Goal: Transaction & Acquisition: Purchase product/service

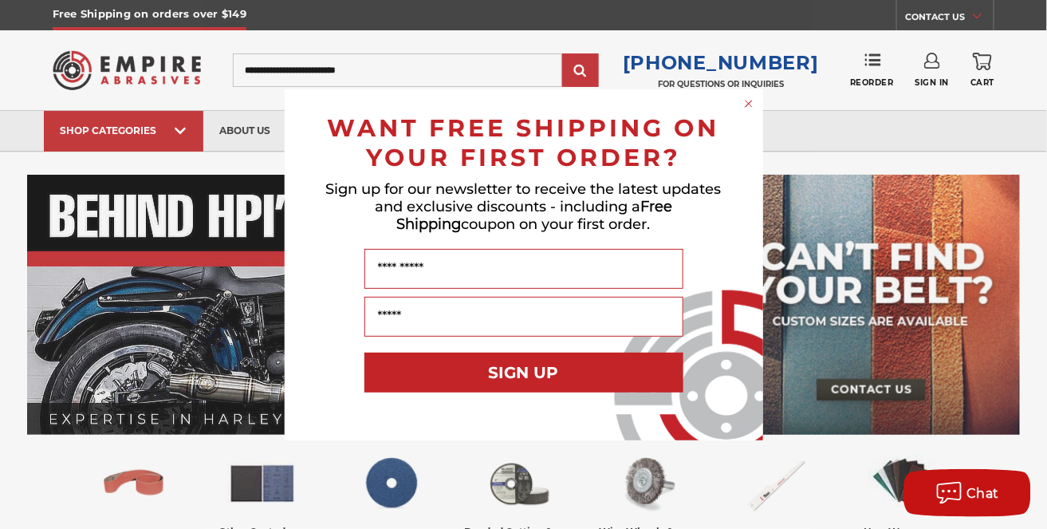
click at [750, 104] on icon "Close dialog" at bounding box center [749, 103] width 6 height 6
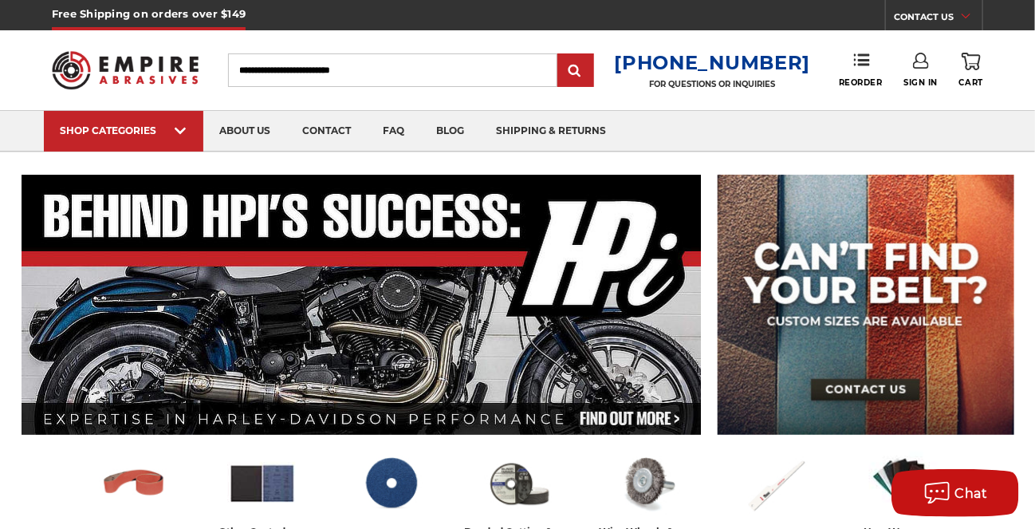
drag, startPoint x: 329, startPoint y: 67, endPoint x: 317, endPoint y: 68, distance: 12.0
click at [327, 67] on input "Search" at bounding box center [392, 69] width 329 height 33
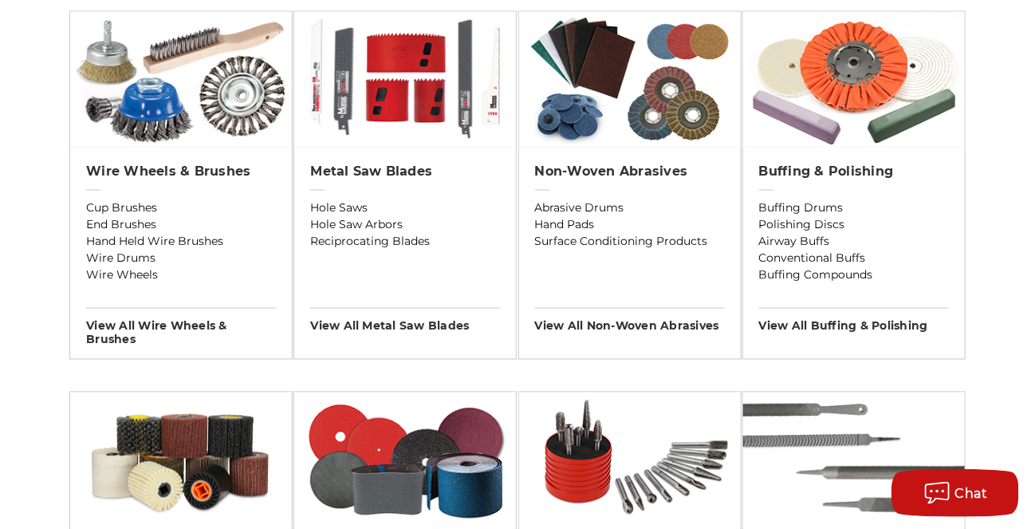
scroll to position [957, 0]
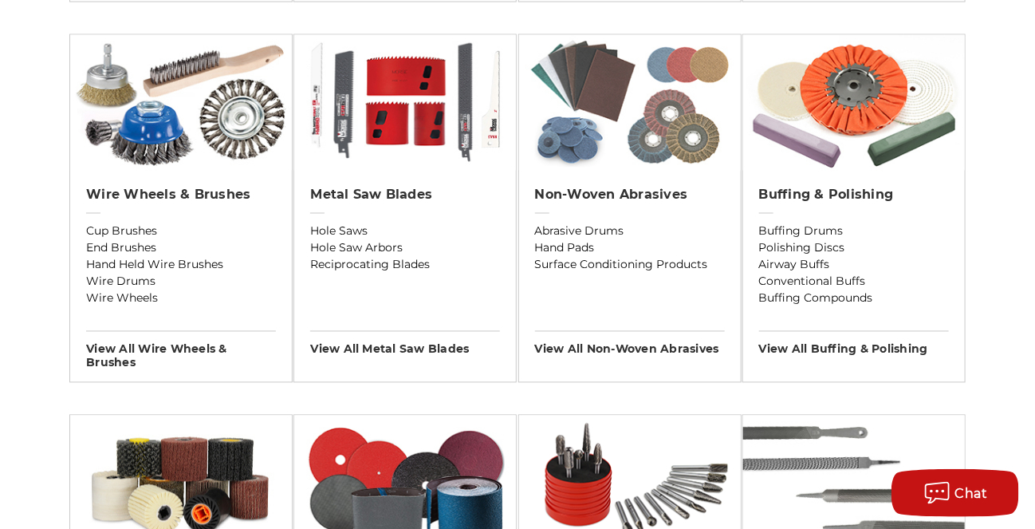
click at [650, 131] on img at bounding box center [630, 103] width 222 height 136
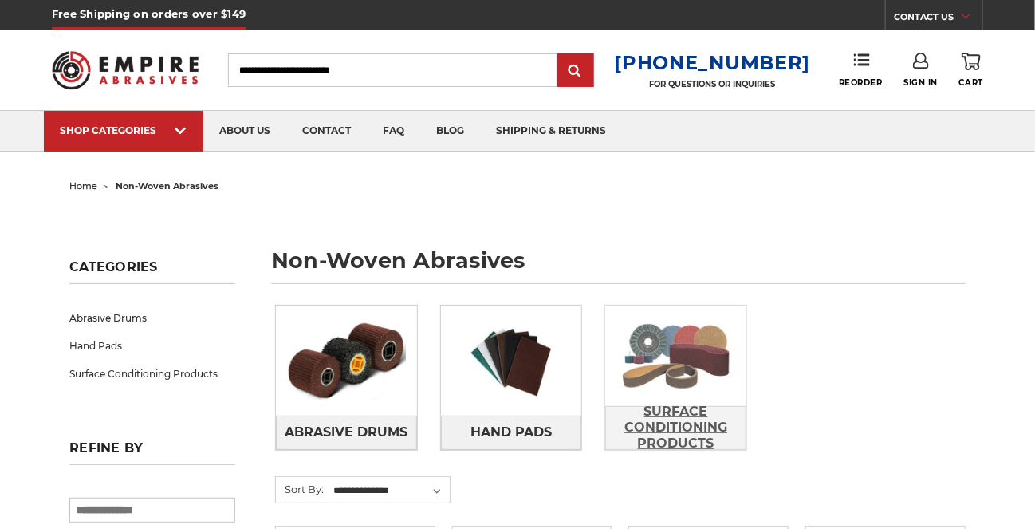
click at [683, 400] on span "Surface Conditioning Products" at bounding box center [676, 427] width 140 height 59
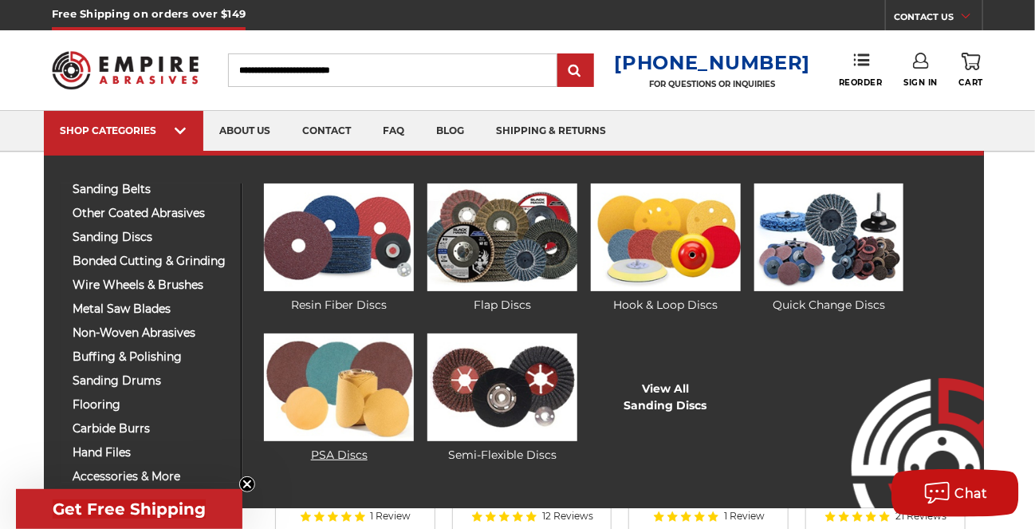
click at [348, 394] on img at bounding box center [339, 387] width 150 height 108
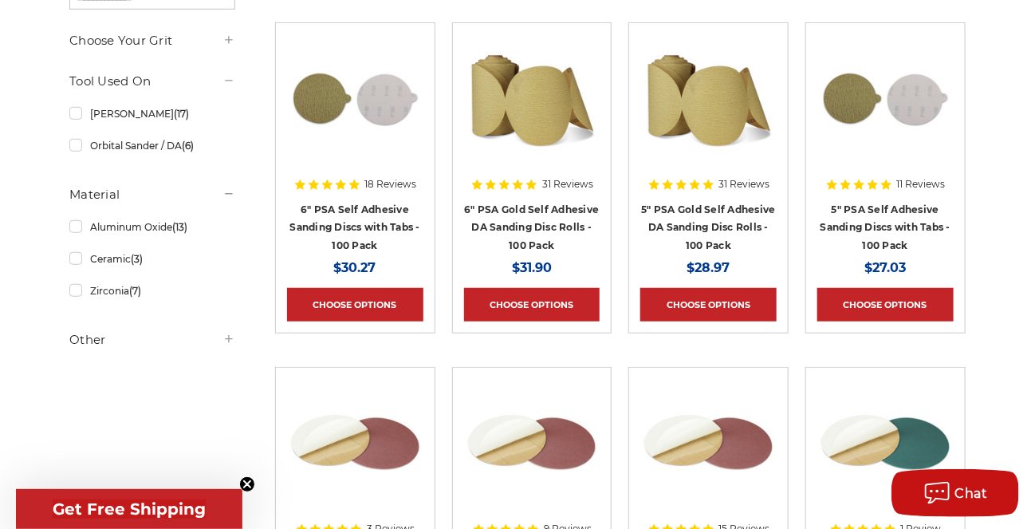
scroll to position [239, 0]
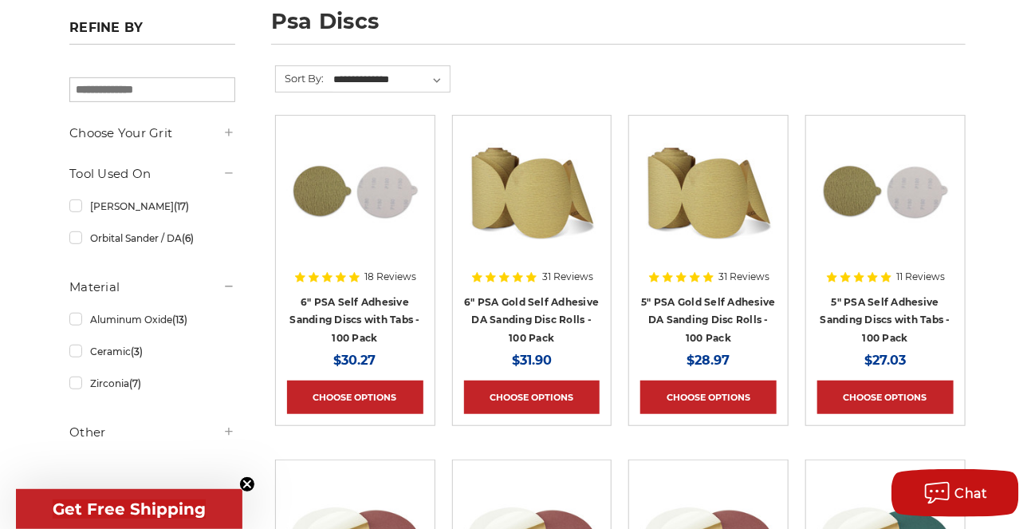
click at [756, 297] on div at bounding box center [708, 216] width 136 height 179
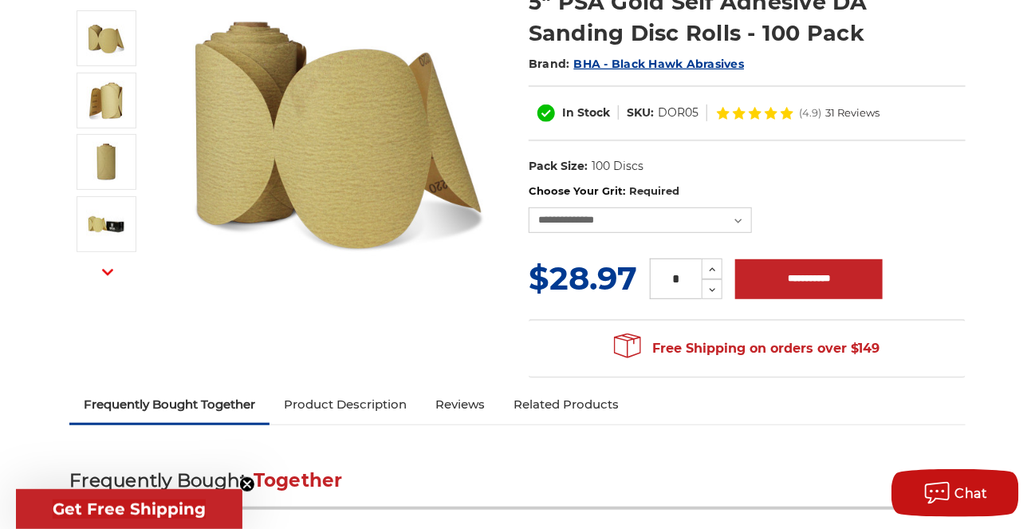
click at [102, 270] on icon "button" at bounding box center [107, 271] width 11 height 11
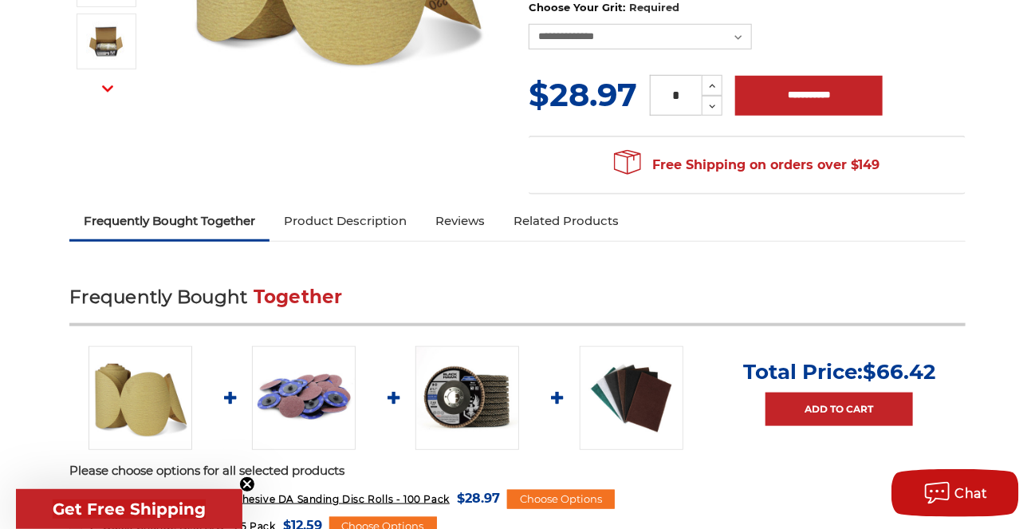
scroll to position [319, 0]
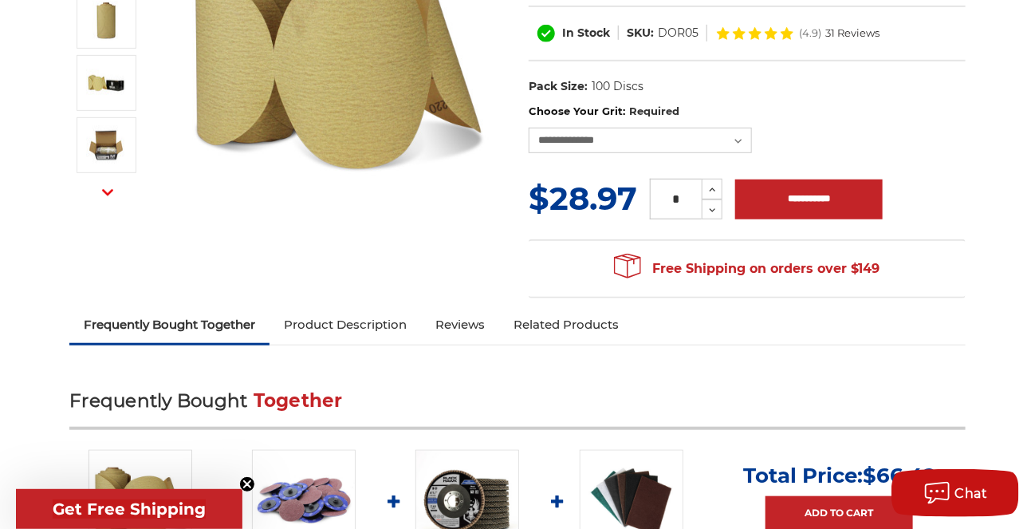
click at [345, 321] on link "Product Description" at bounding box center [346, 324] width 152 height 35
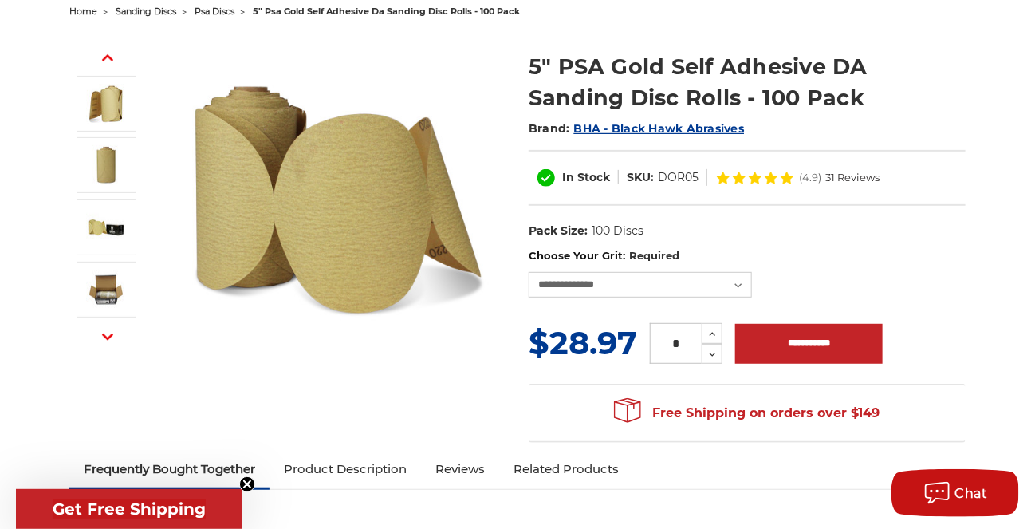
scroll to position [0, 0]
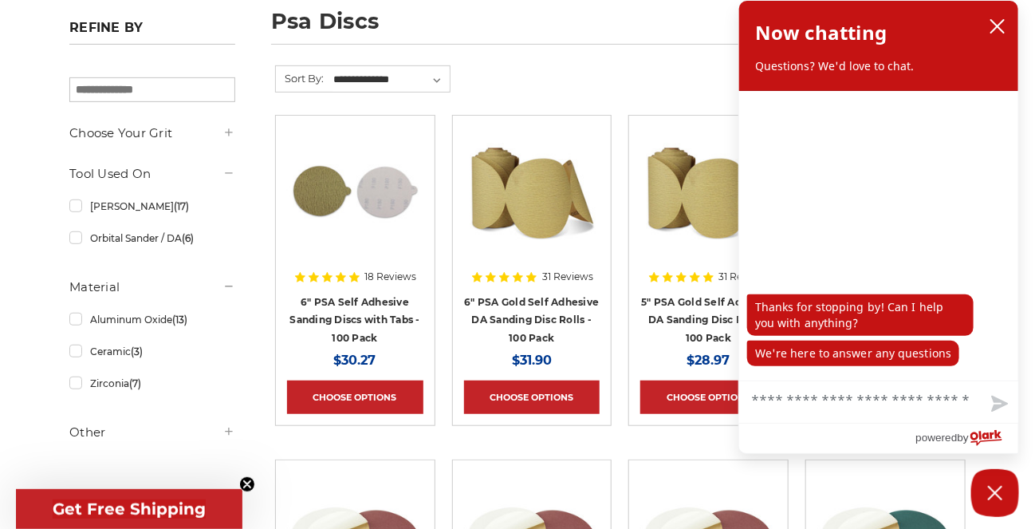
click at [522, 201] on img at bounding box center [532, 191] width 136 height 128
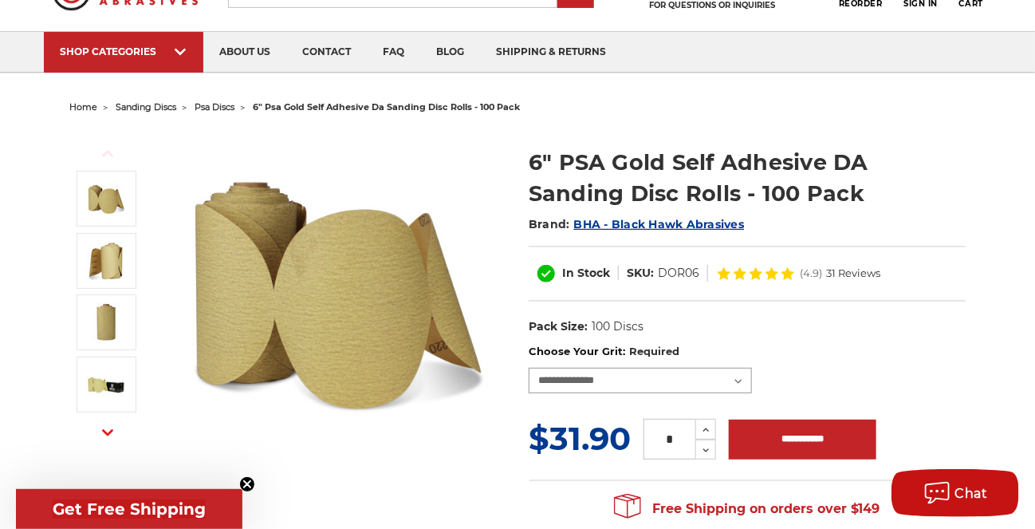
click at [733, 379] on select "**********" at bounding box center [640, 381] width 223 height 26
select select "***"
click at [529, 368] on select "**********" at bounding box center [640, 381] width 223 height 26
